Goal: Navigation & Orientation: Find specific page/section

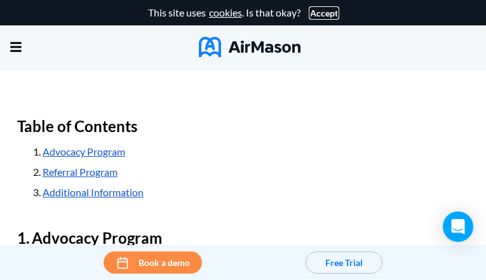
click at [320, 13] on button "Accept" at bounding box center [324, 13] width 28 height 10
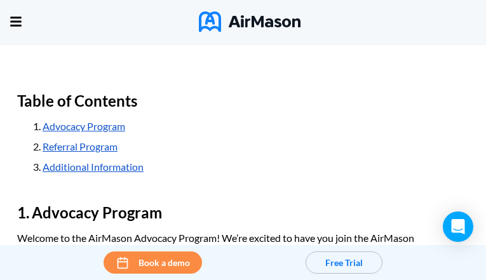
click at [243, 116] on h2 "Table of Contents" at bounding box center [243, 101] width 452 height 30
click at [0, 0] on div "Home Employee Handbook Builder Automated Policy Updates Solutions Pricing About…" at bounding box center [0, 0] width 0 height 0
click at [230, 15] on img at bounding box center [250, 21] width 102 height 20
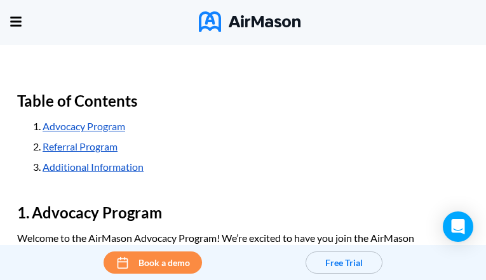
click at [0, 0] on span "Resources" at bounding box center [0, 0] width 0 height 0
click at [0, 0] on span "Solutions" at bounding box center [0, 0] width 0 height 0
